Goal: Transaction & Acquisition: Purchase product/service

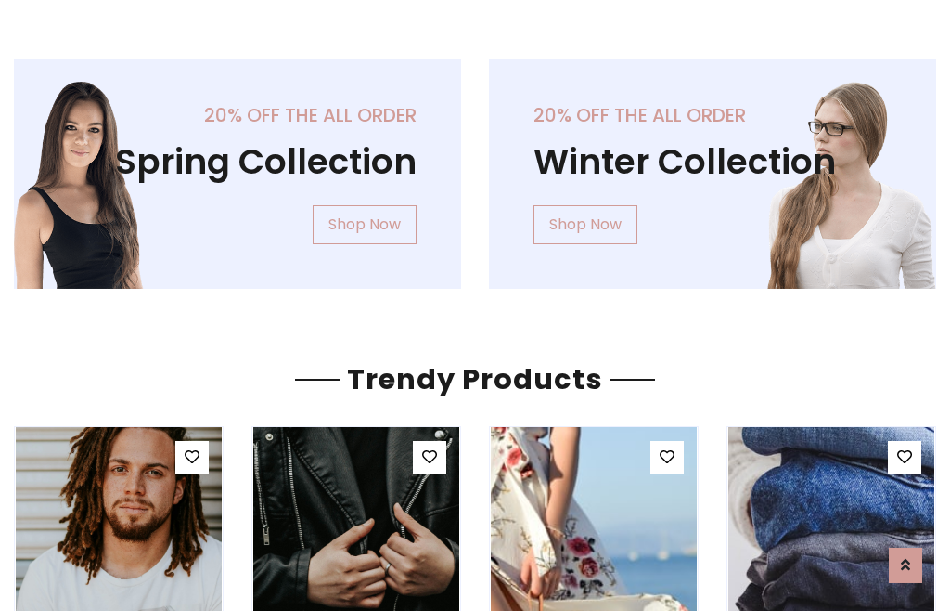
scroll to position [95, 0]
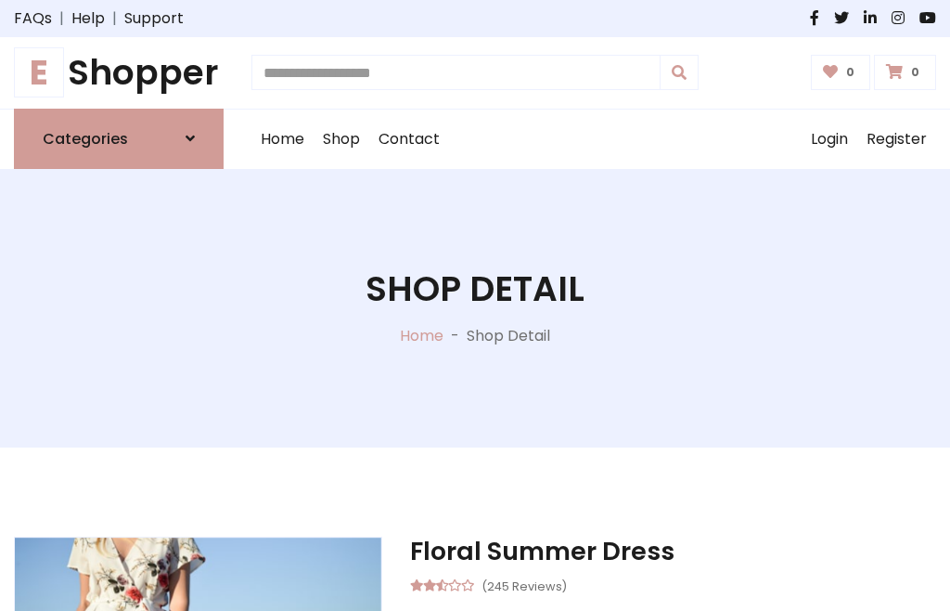
click at [119, 72] on h1 "E Shopper" at bounding box center [119, 73] width 210 height 42
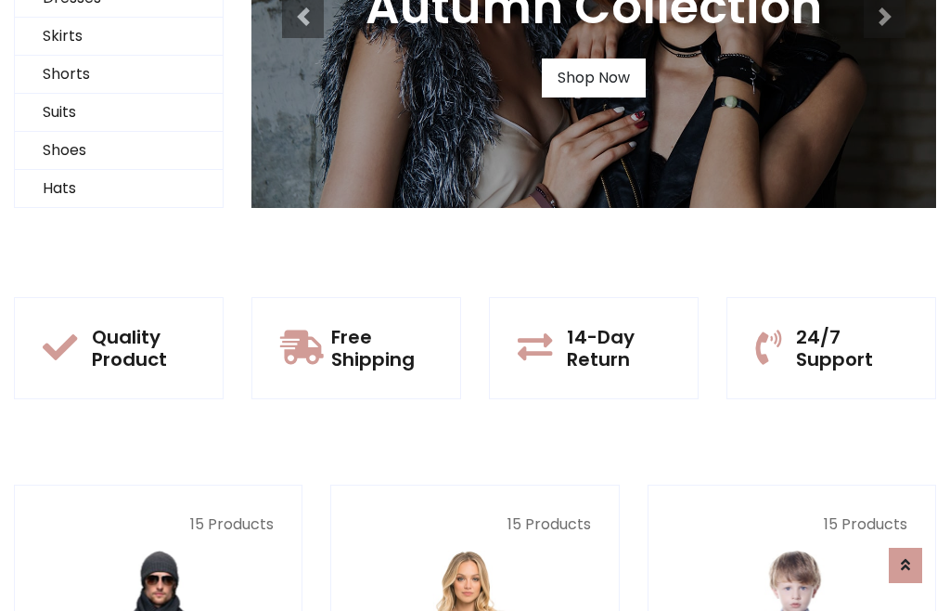
scroll to position [179, 0]
